Goal: Information Seeking & Learning: Stay updated

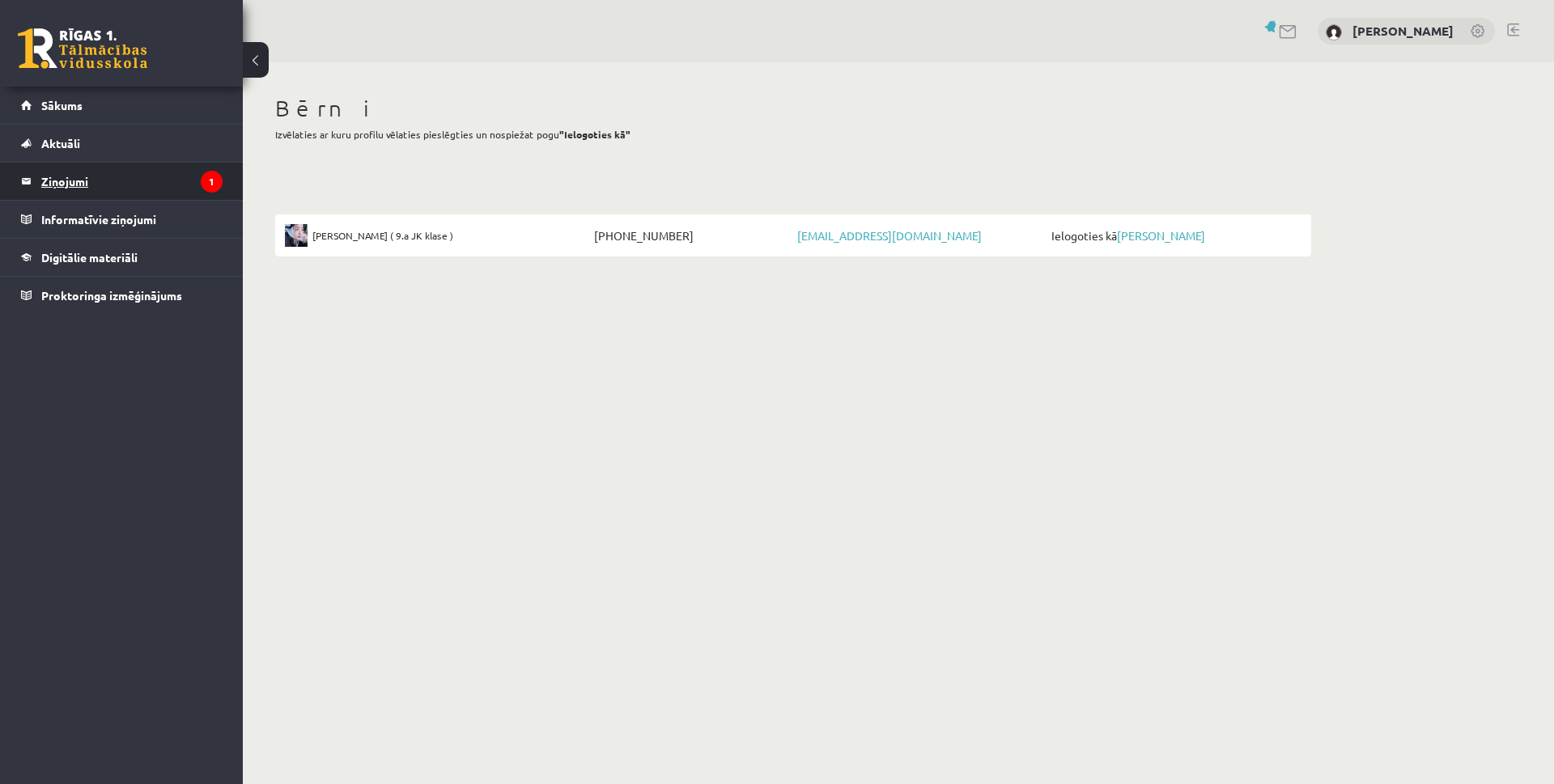
click at [162, 185] on legend "Ziņojumi 1" at bounding box center [132, 180] width 181 height 37
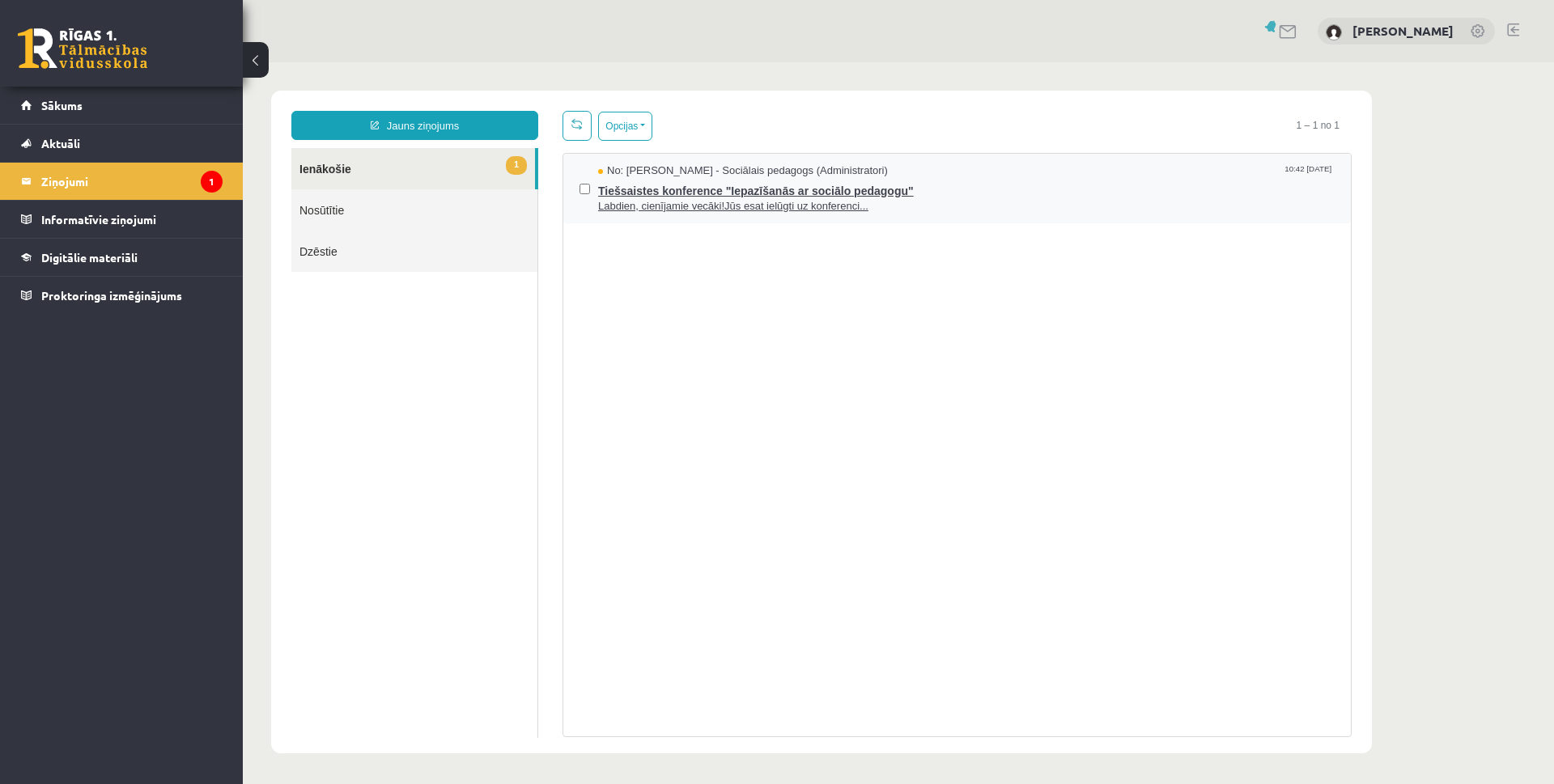
click at [670, 202] on span "Labdien, cienījamie vecāki!Jūs esat ielūgti uz konferenci..." at bounding box center [966, 207] width 737 height 15
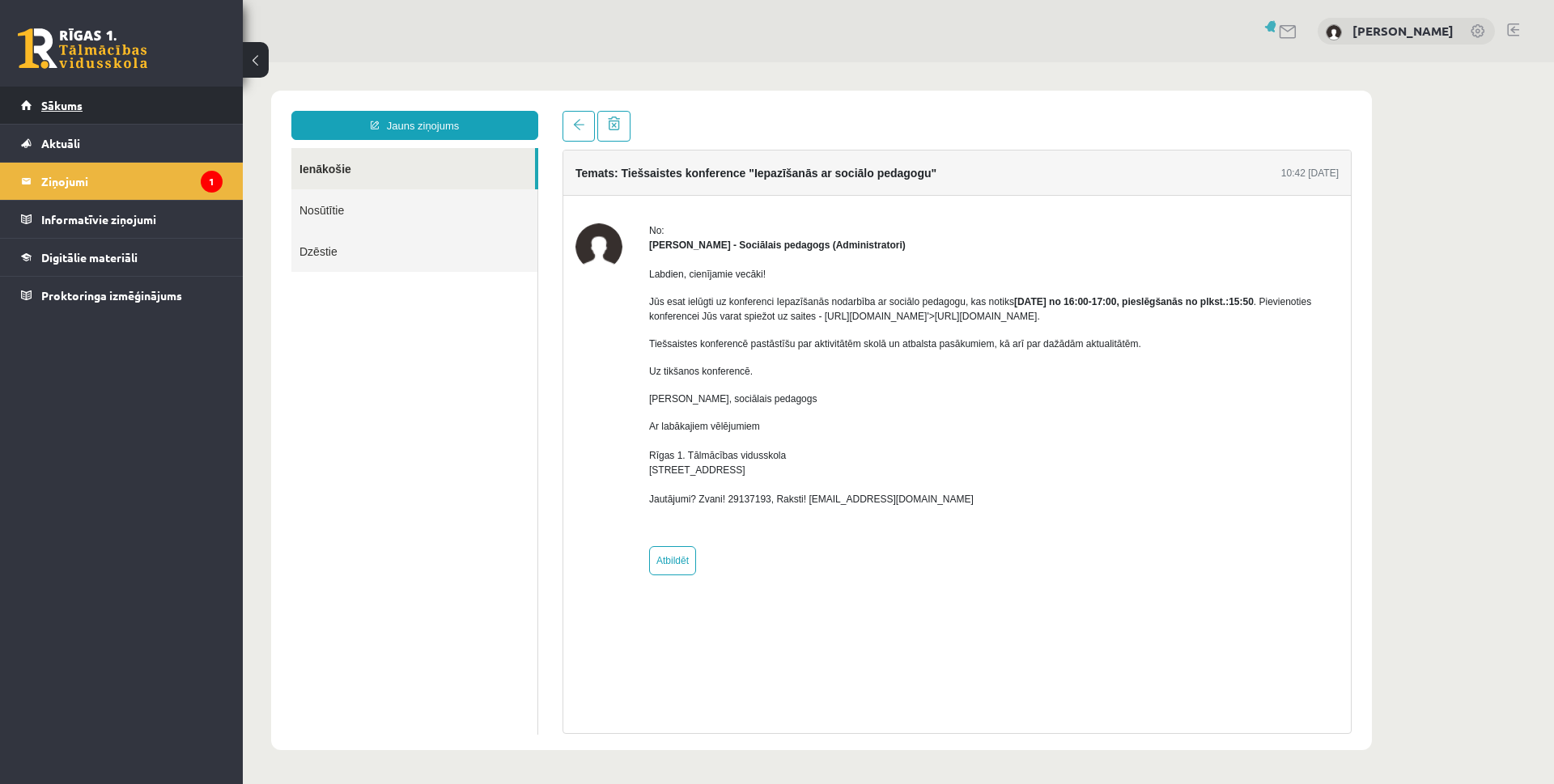
click at [65, 104] on span "Sākums" at bounding box center [62, 105] width 42 height 14
